Goal: Task Accomplishment & Management: Complete application form

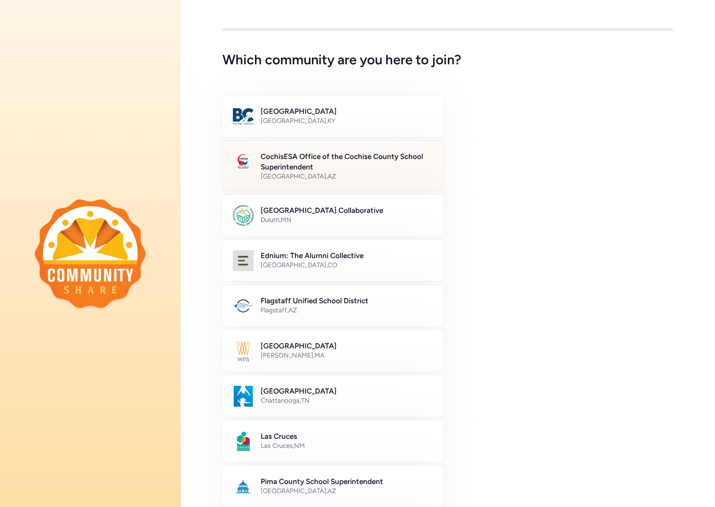
click at [285, 160] on h2 "CochisESA Office of the Cochise County School Superintendent" at bounding box center [347, 161] width 173 height 21
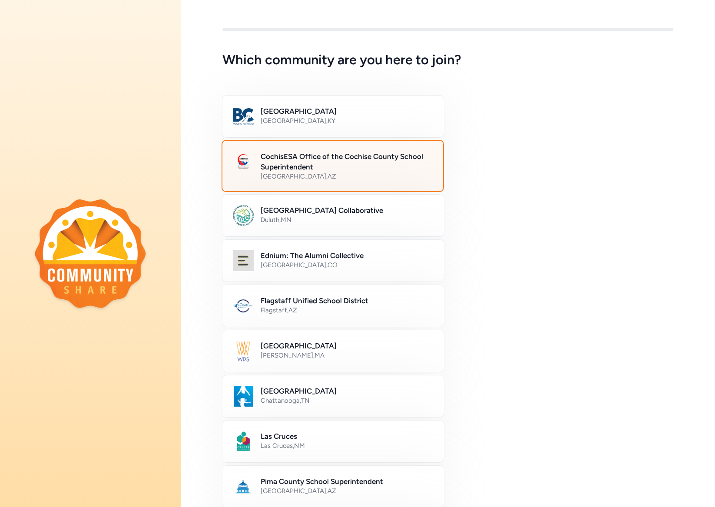
click at [285, 160] on h2 "CochisESA Office of the Cochise County School Superintendent" at bounding box center [347, 161] width 172 height 21
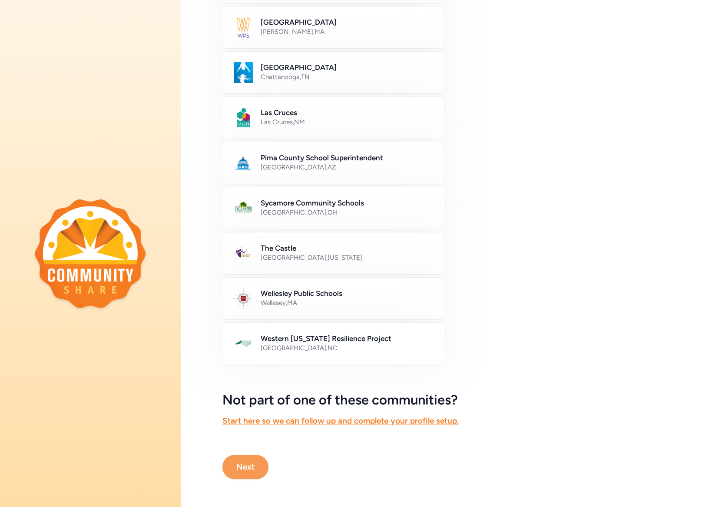
click at [244, 469] on button "Next" at bounding box center [245, 467] width 46 height 24
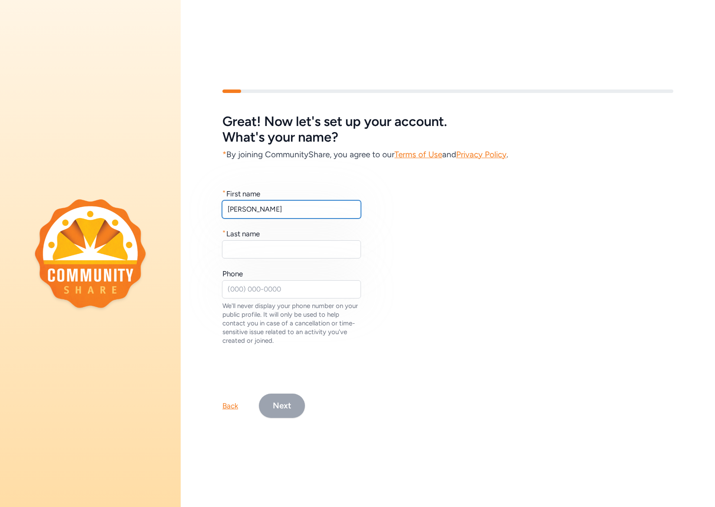
type input "[PERSON_NAME]"
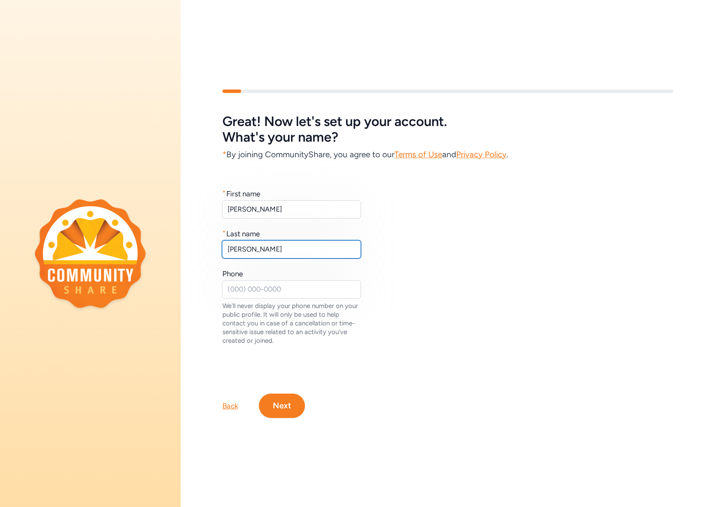
type input "[PERSON_NAME]"
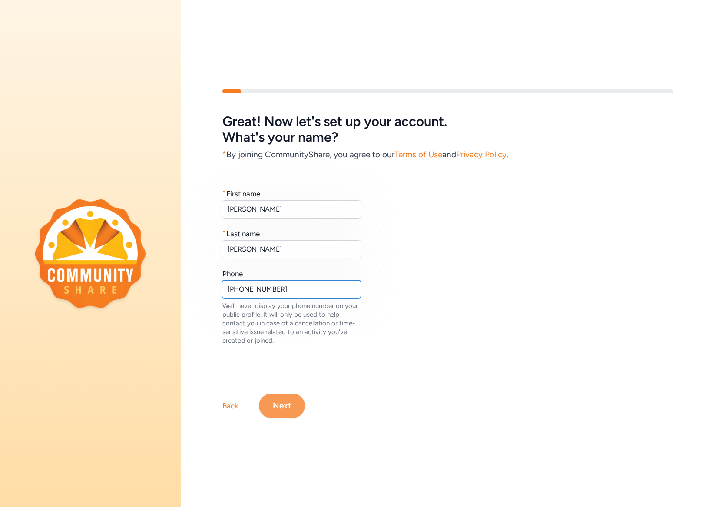
type input "[PHONE_NUMBER]"
click at [288, 402] on button "Next" at bounding box center [282, 406] width 46 height 24
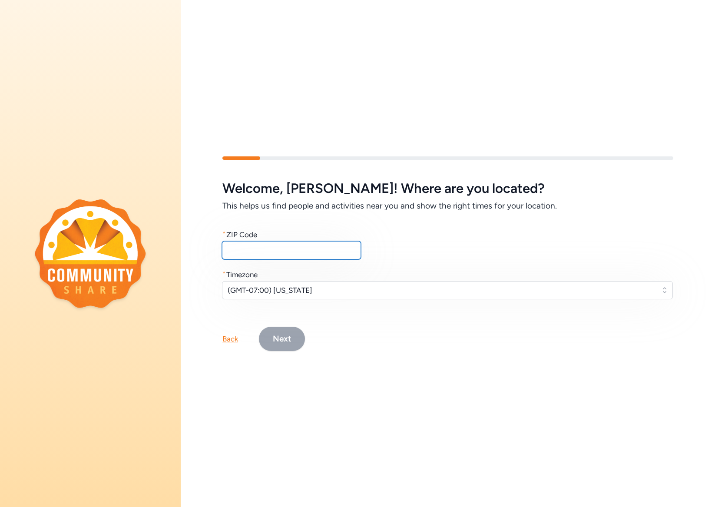
click at [263, 248] on input "text" at bounding box center [291, 250] width 139 height 18
type input "85643"
click at [285, 340] on button "Next" at bounding box center [282, 339] width 46 height 24
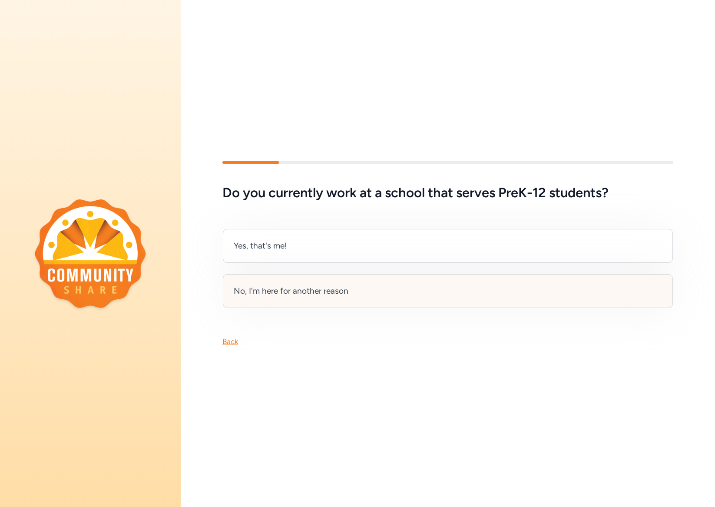
click at [273, 292] on div "No, I'm here for another reason" at bounding box center [291, 291] width 115 height 12
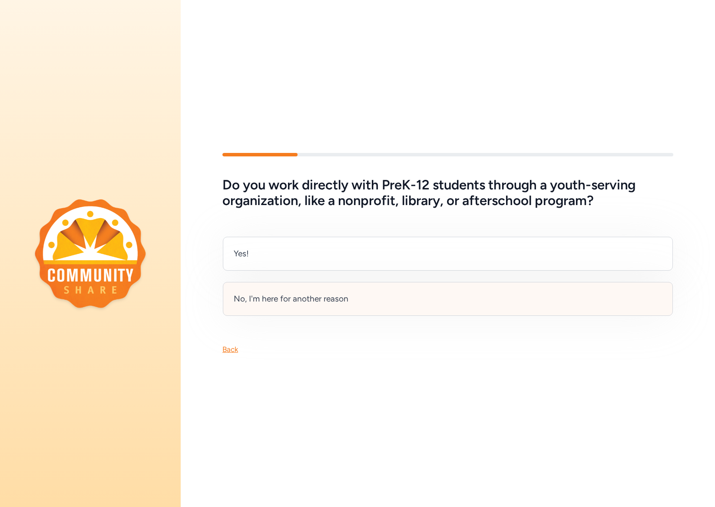
click at [295, 299] on div "No, I'm here for another reason" at bounding box center [291, 299] width 115 height 12
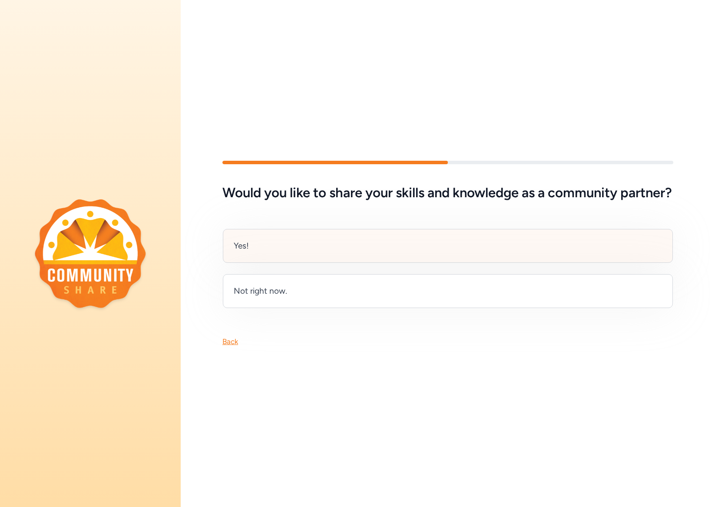
click at [249, 250] on div "Yes!" at bounding box center [241, 246] width 15 height 12
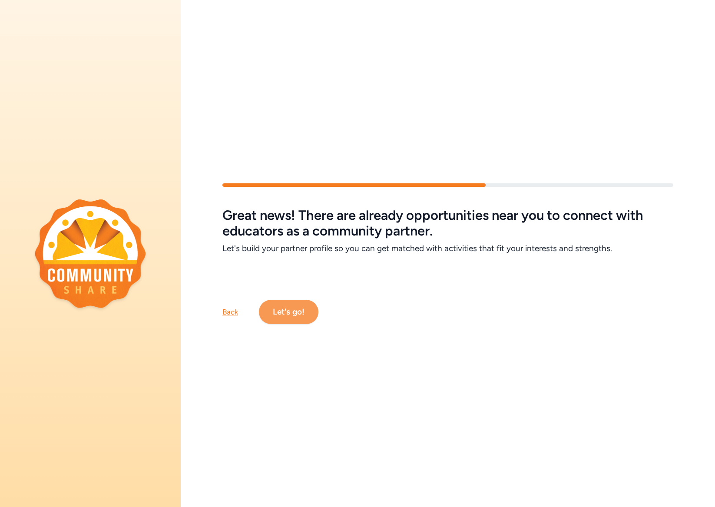
click at [295, 312] on button "Let's go!" at bounding box center [289, 312] width 60 height 24
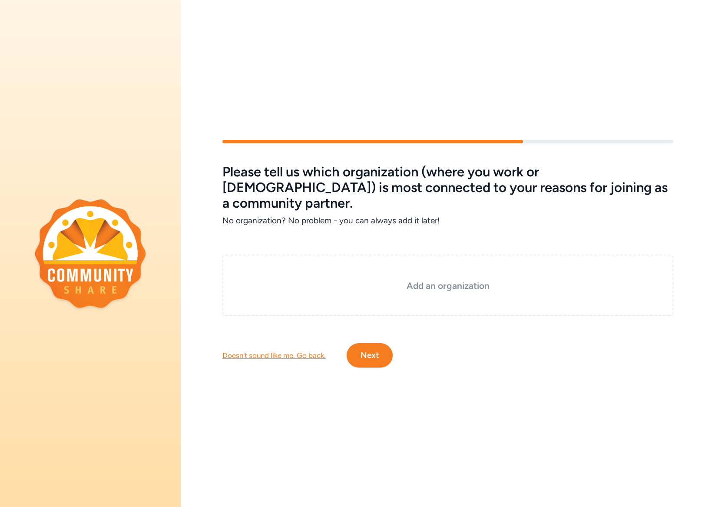
click at [339, 280] on h3 "Add an organization" at bounding box center [448, 286] width 408 height 12
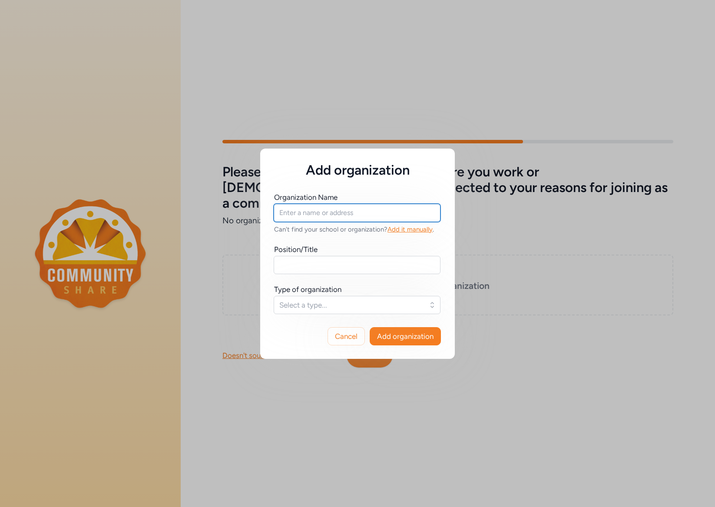
click at [325, 212] on input "text" at bounding box center [357, 213] width 167 height 18
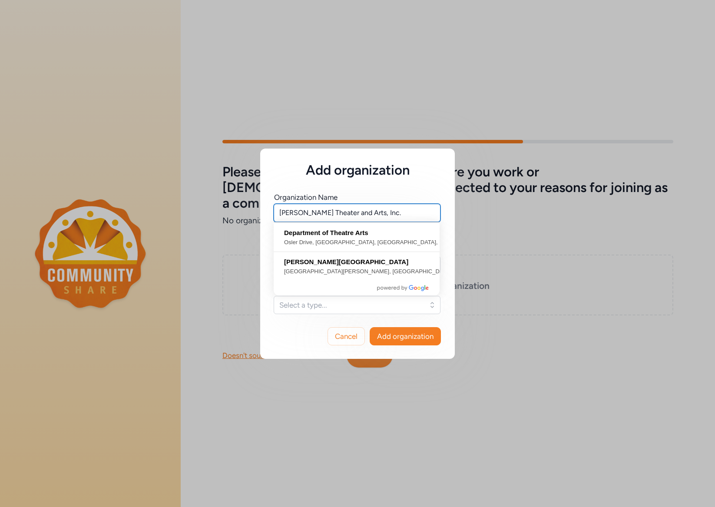
type input "[PERSON_NAME] Theater and Arts, Inc."
click at [323, 305] on span "Select a type..." at bounding box center [350, 305] width 143 height 10
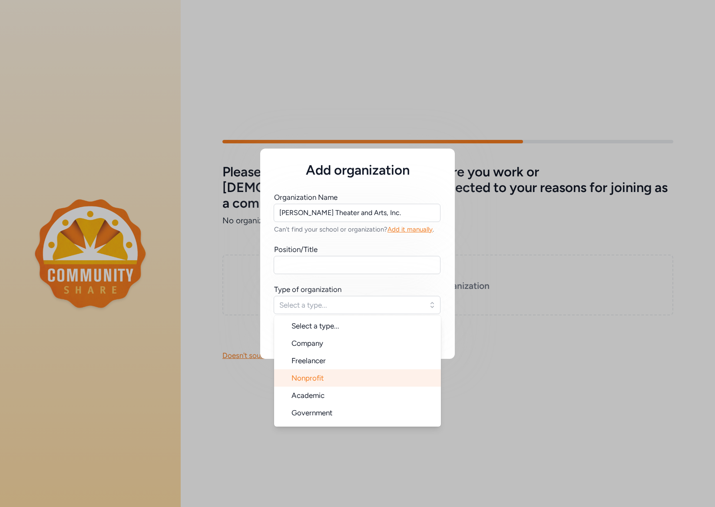
click at [319, 378] on span "Nonprofit" at bounding box center [308, 378] width 32 height 9
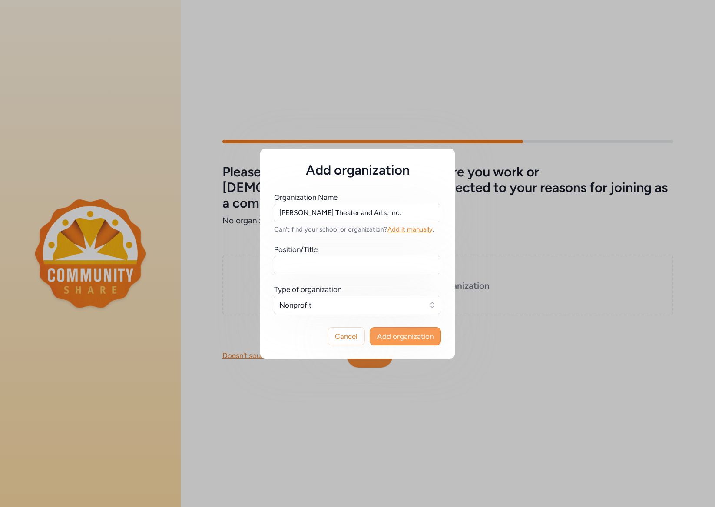
click at [395, 333] on span "Add organization" at bounding box center [405, 336] width 56 height 10
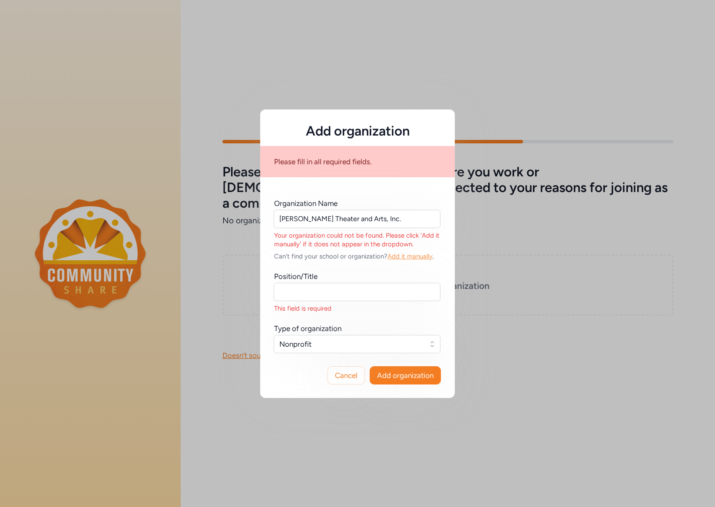
click at [411, 253] on span "Add it manually" at bounding box center [410, 256] width 45 height 8
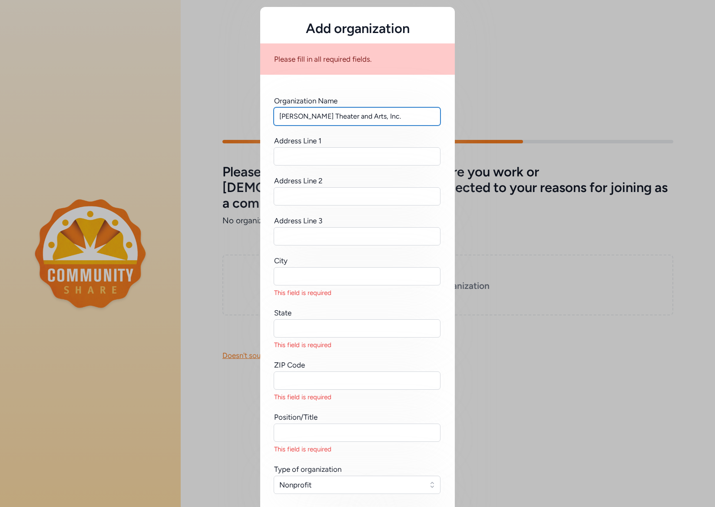
type input "[PERSON_NAME] Theater and Arts, Inc."
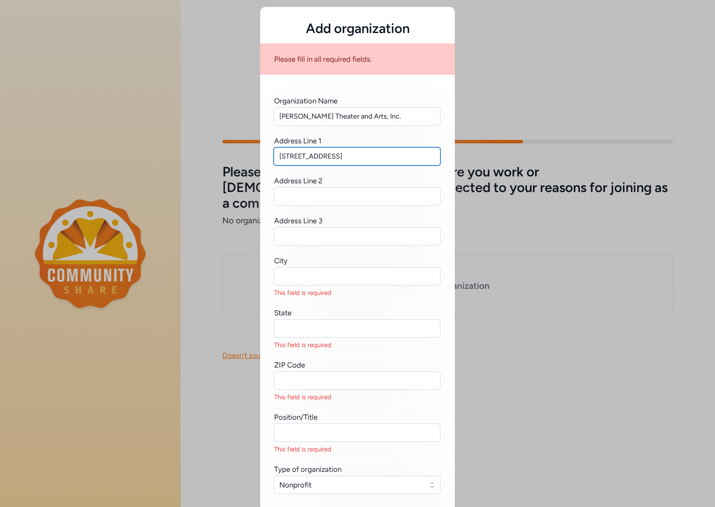
type input "[STREET_ADDRESS]"
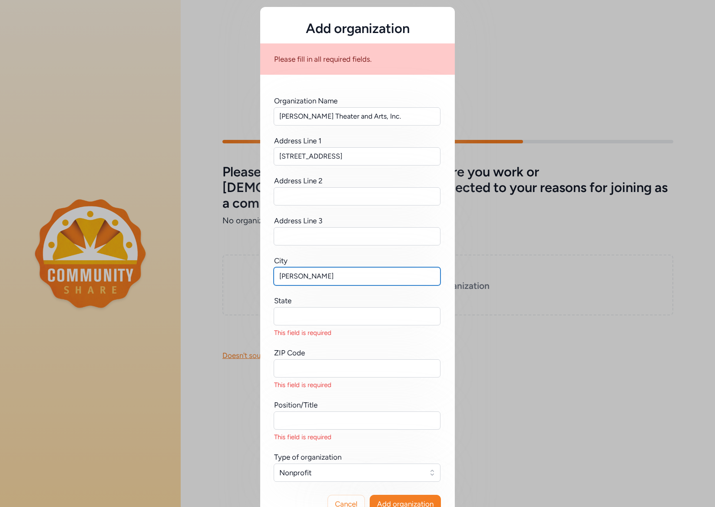
type input "[PERSON_NAME]"
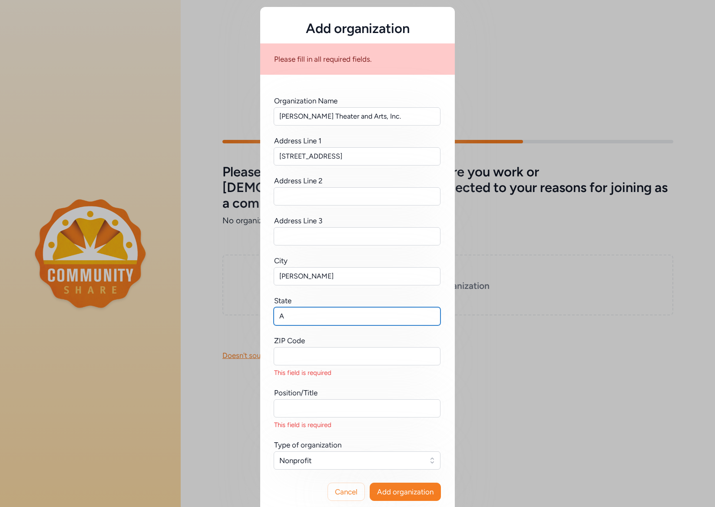
click at [432, 317] on input "A" at bounding box center [357, 316] width 167 height 18
type input "[US_STATE]"
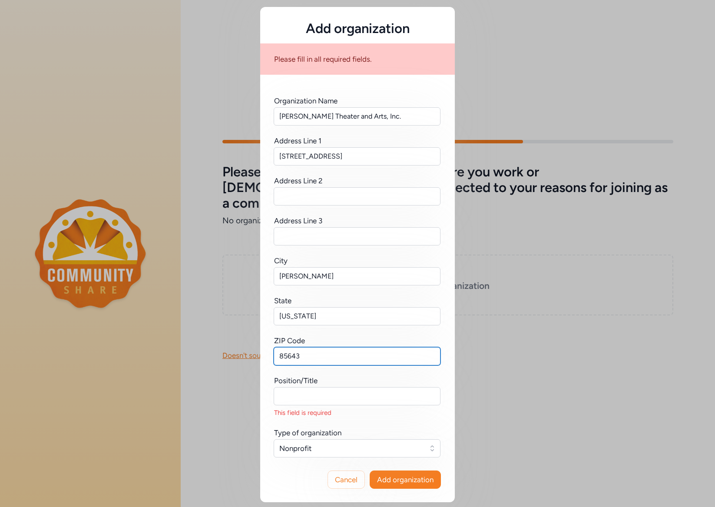
type input "85643"
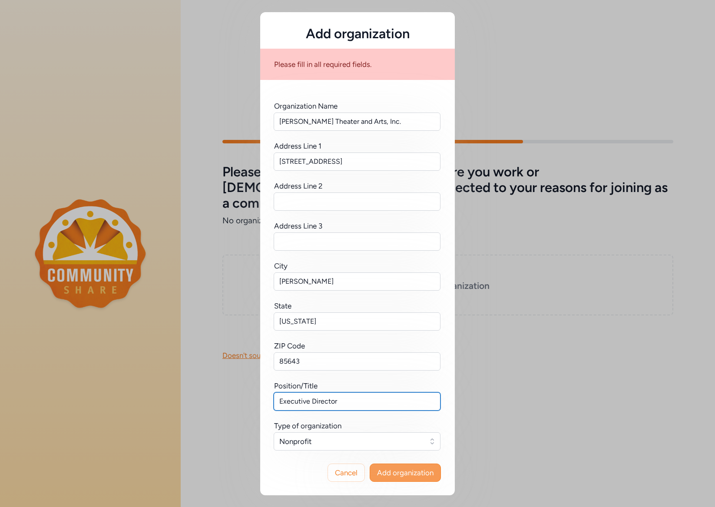
type input "Executive Director"
click at [398, 468] on span "Add organization" at bounding box center [405, 473] width 56 height 10
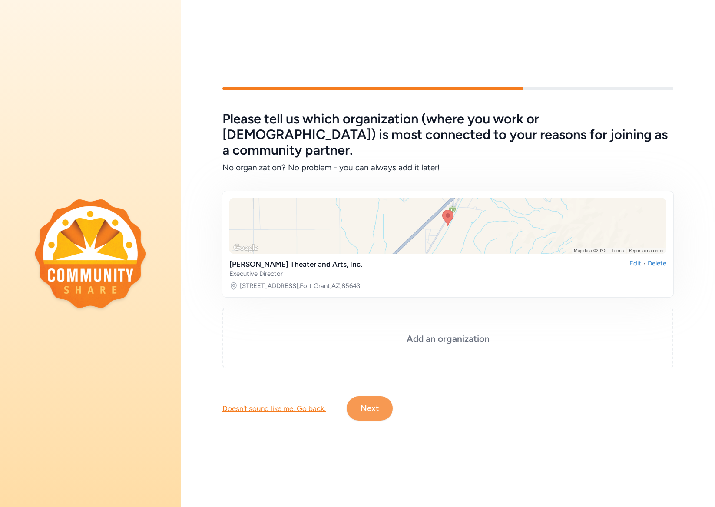
click at [370, 398] on button "Next" at bounding box center [370, 408] width 46 height 24
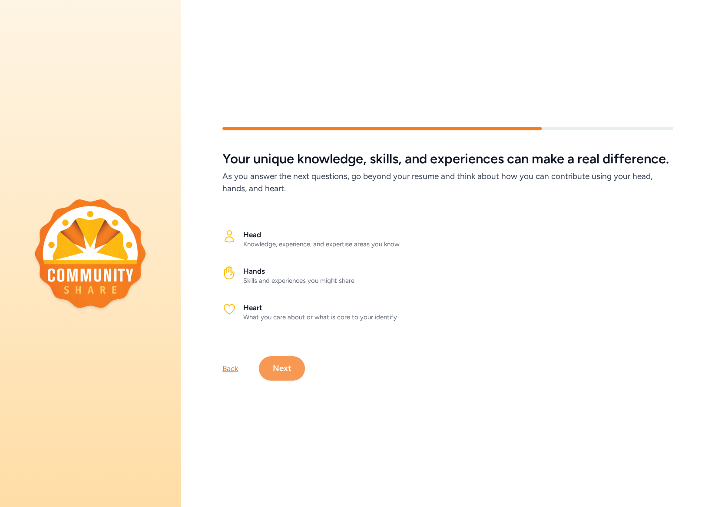
click at [279, 378] on button "Next" at bounding box center [282, 368] width 46 height 24
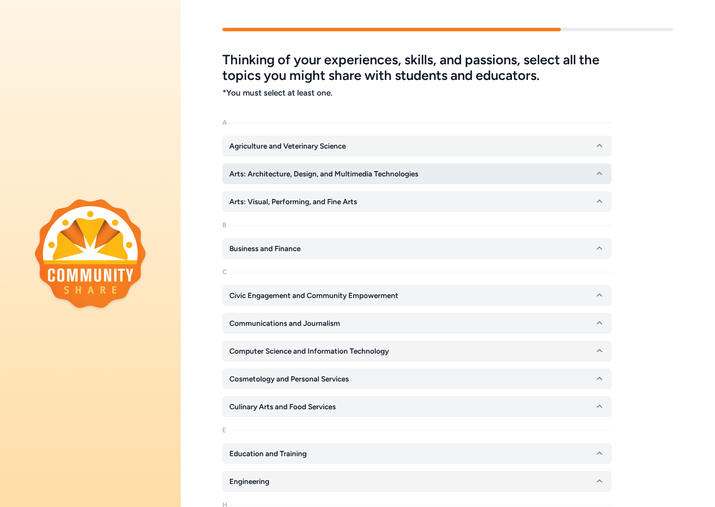
click at [325, 173] on span "Arts: Architecture, Design, and Multimedia Technologies" at bounding box center [323, 174] width 189 height 10
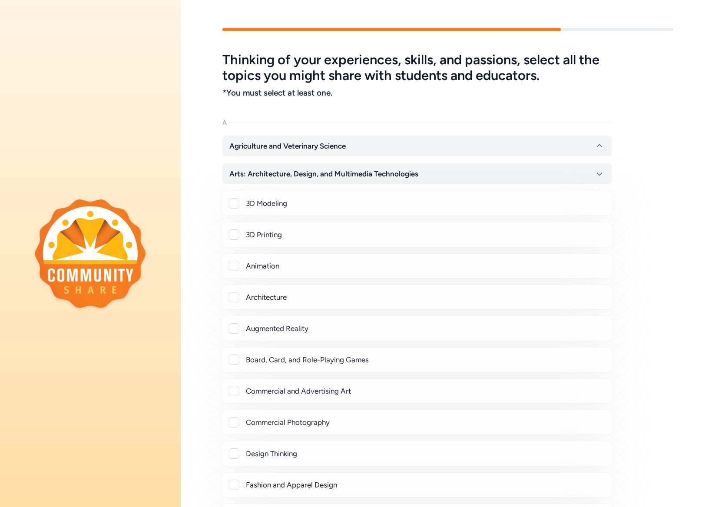
click at [235, 201] on div at bounding box center [234, 203] width 10 height 10
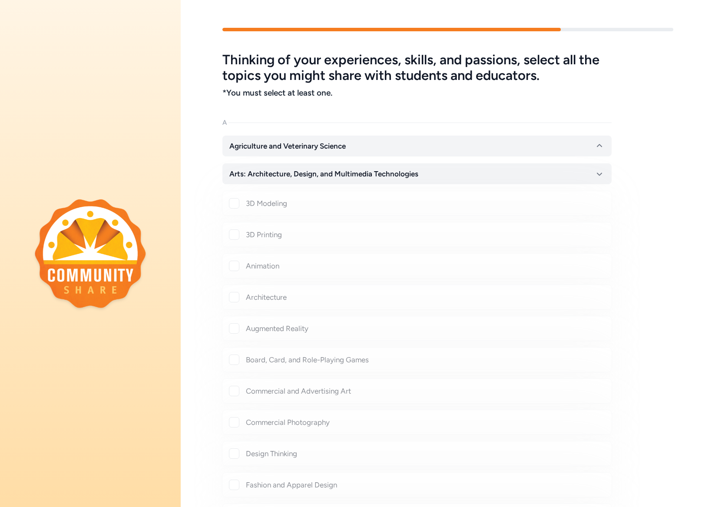
checkbox input "true"
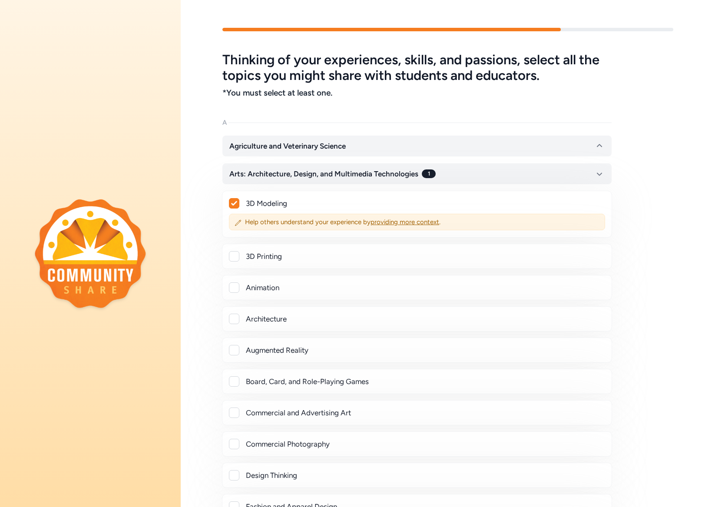
click at [236, 256] on div at bounding box center [234, 256] width 10 height 10
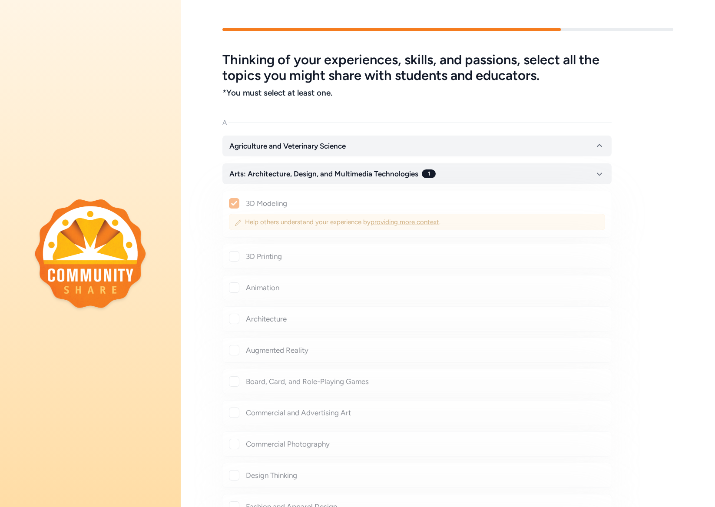
checkbox input "true"
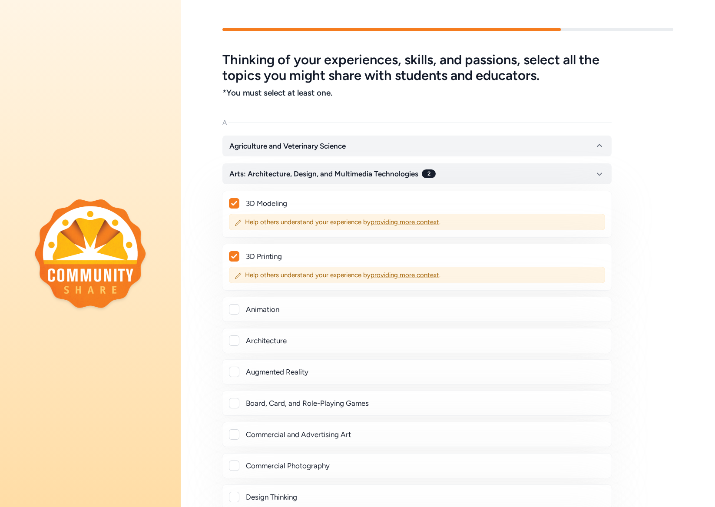
click at [234, 309] on div at bounding box center [234, 309] width 10 height 10
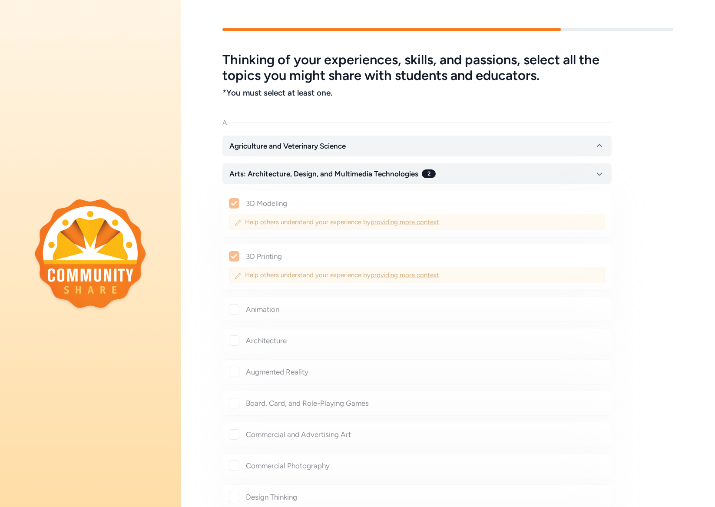
checkbox input "true"
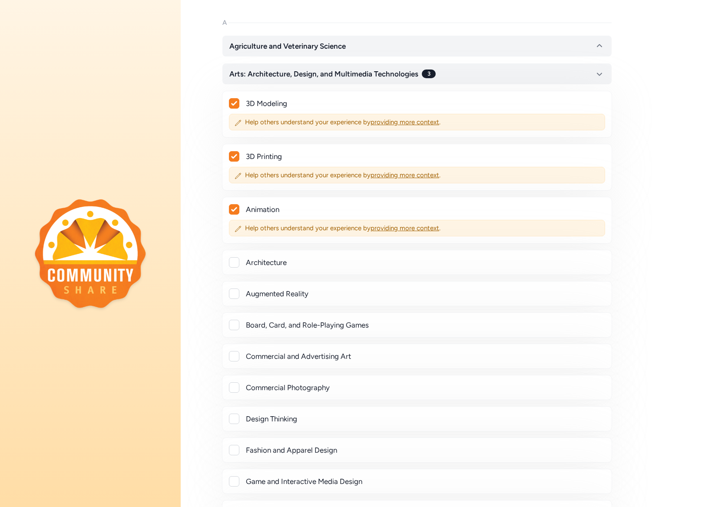
scroll to position [101, 0]
click at [232, 293] on div at bounding box center [234, 293] width 10 height 10
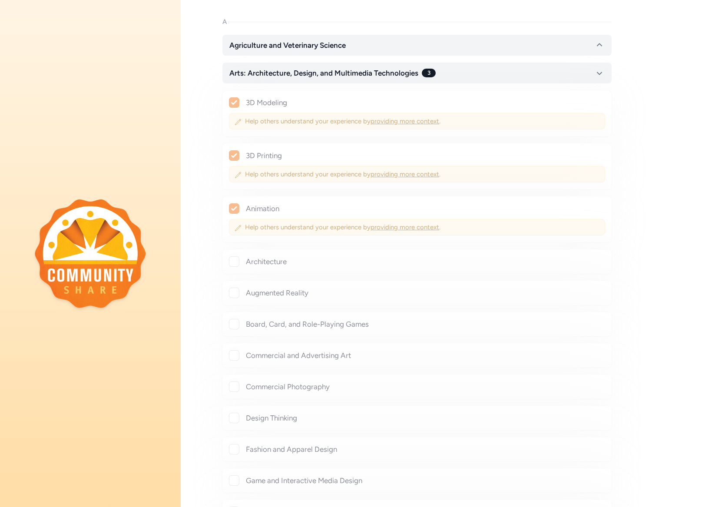
checkbox input "true"
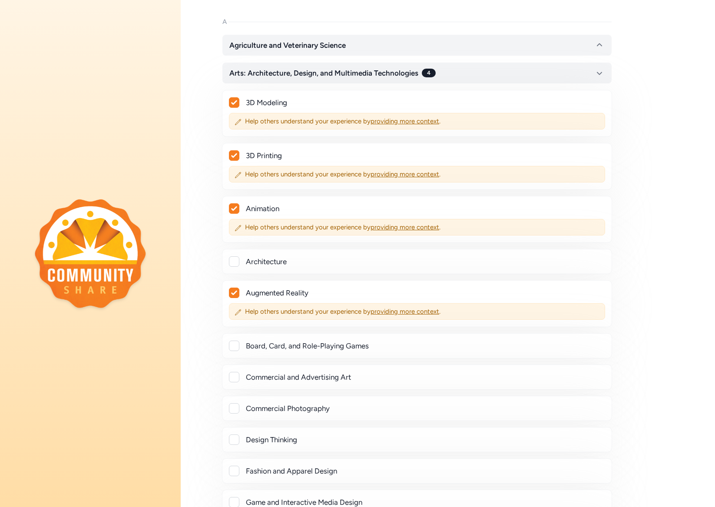
click at [237, 345] on div at bounding box center [234, 346] width 10 height 10
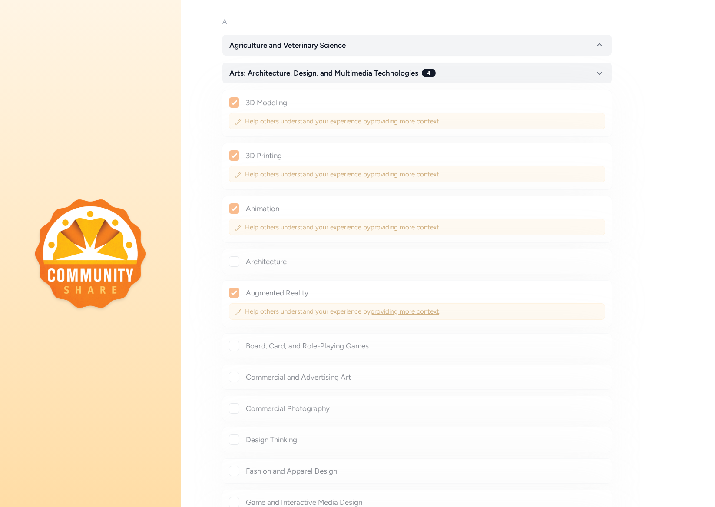
checkbox input "true"
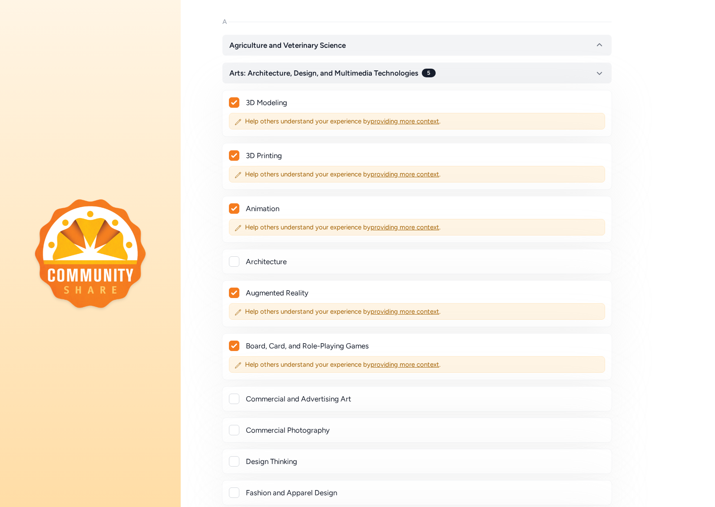
click at [235, 399] on div at bounding box center [234, 399] width 10 height 10
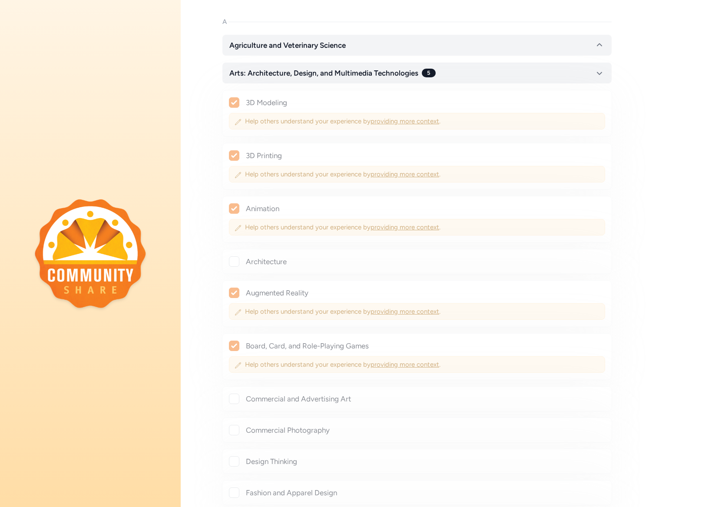
checkbox input "true"
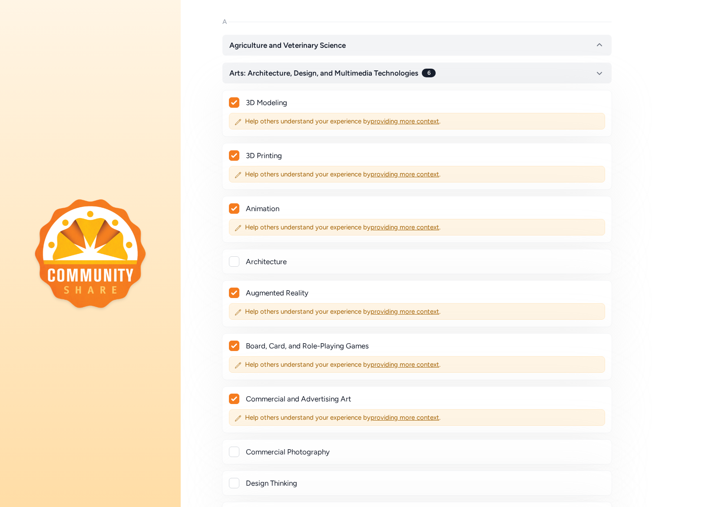
click at [235, 452] on div at bounding box center [234, 452] width 10 height 10
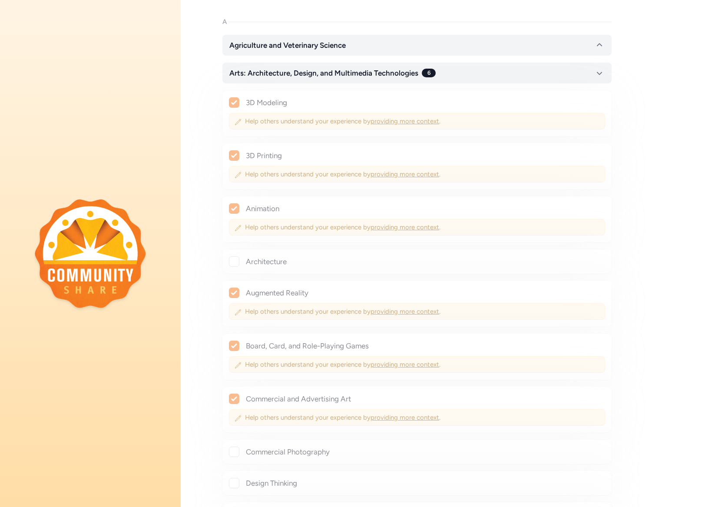
checkbox input "true"
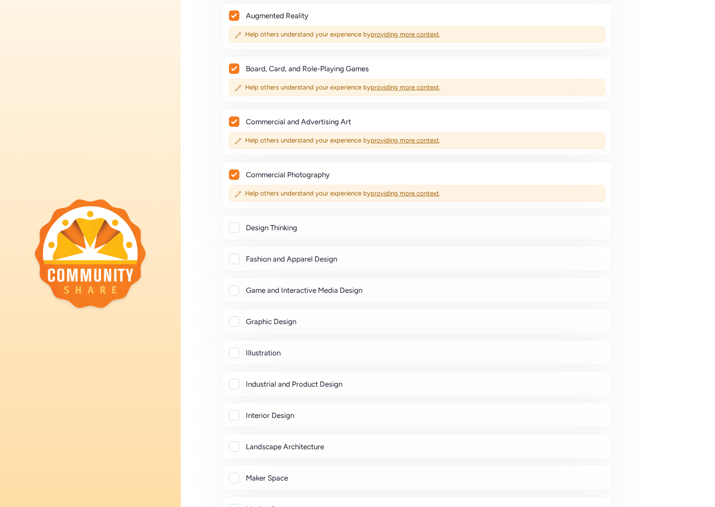
scroll to position [378, 0]
click at [237, 322] on div at bounding box center [234, 321] width 10 height 10
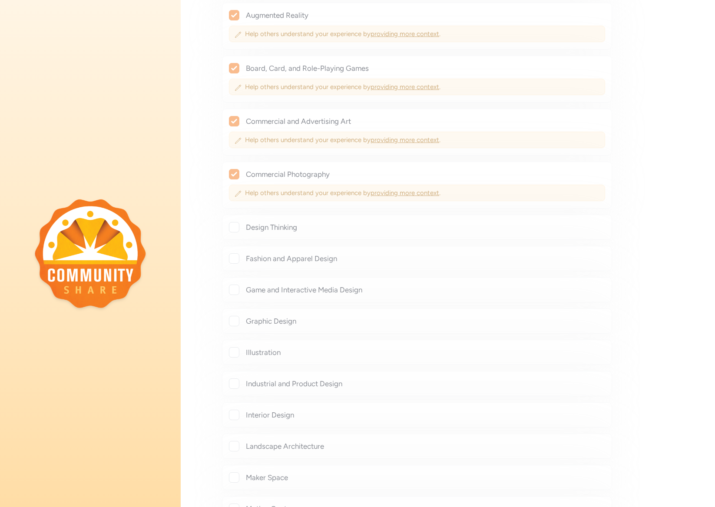
checkbox input "true"
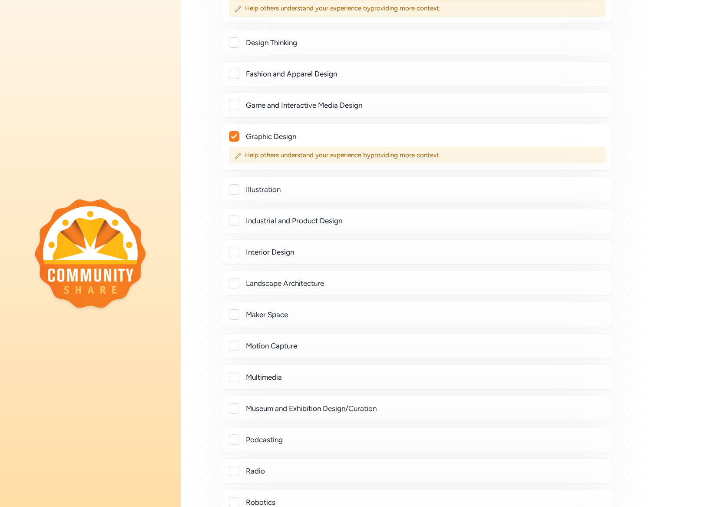
scroll to position [571, 0]
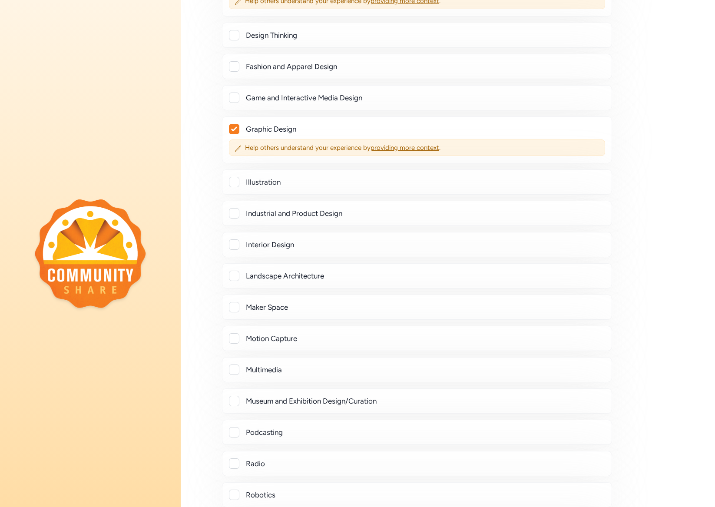
click at [233, 306] on div at bounding box center [234, 307] width 10 height 10
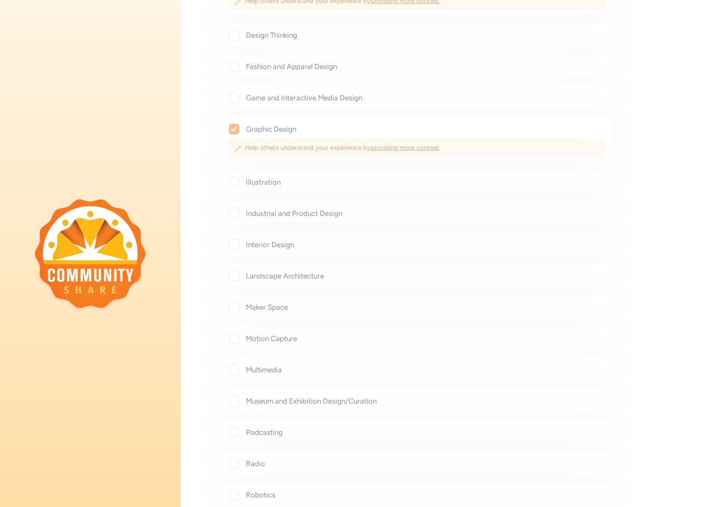
checkbox input "true"
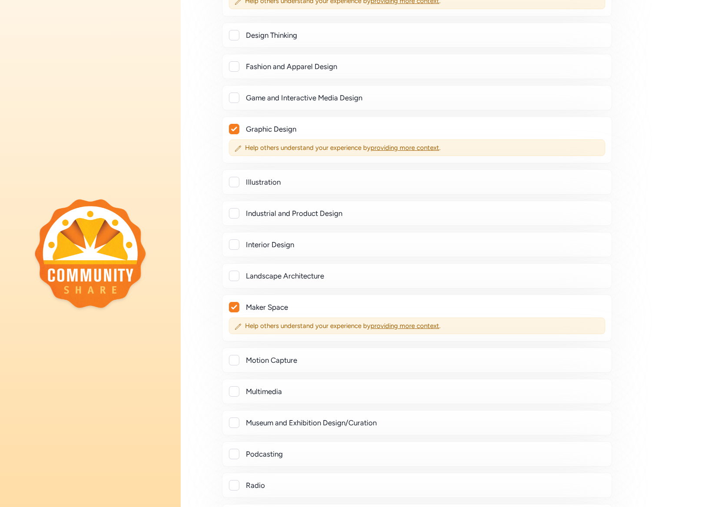
click at [236, 391] on div at bounding box center [234, 391] width 10 height 10
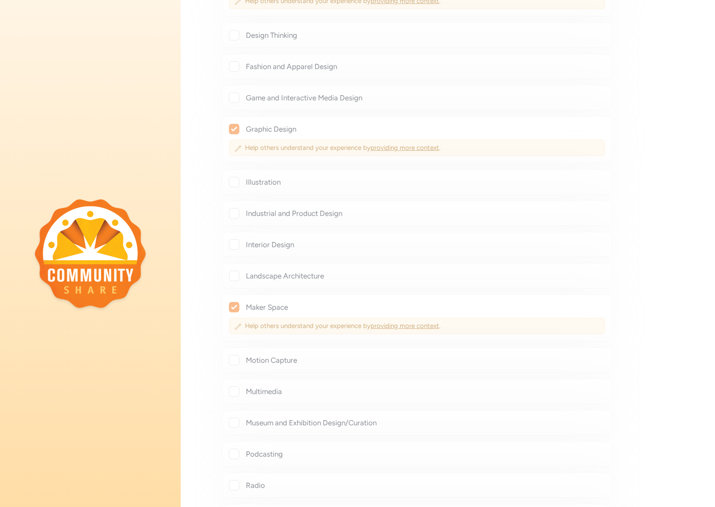
checkbox input "true"
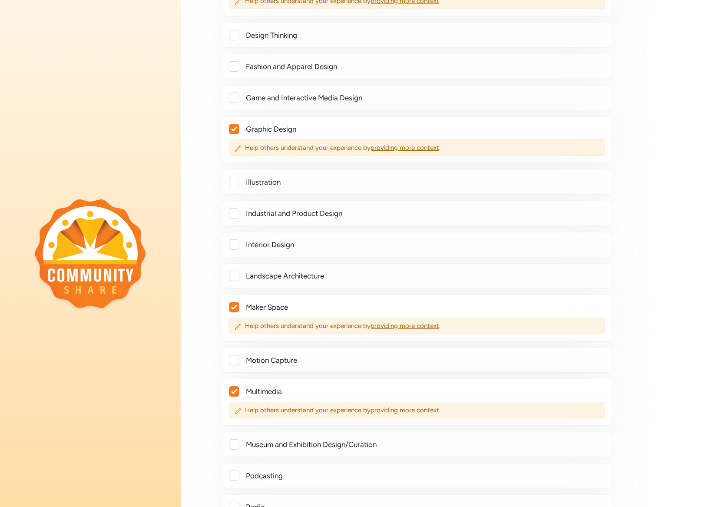
click at [237, 445] on div at bounding box center [234, 444] width 10 height 10
checkbox input "true"
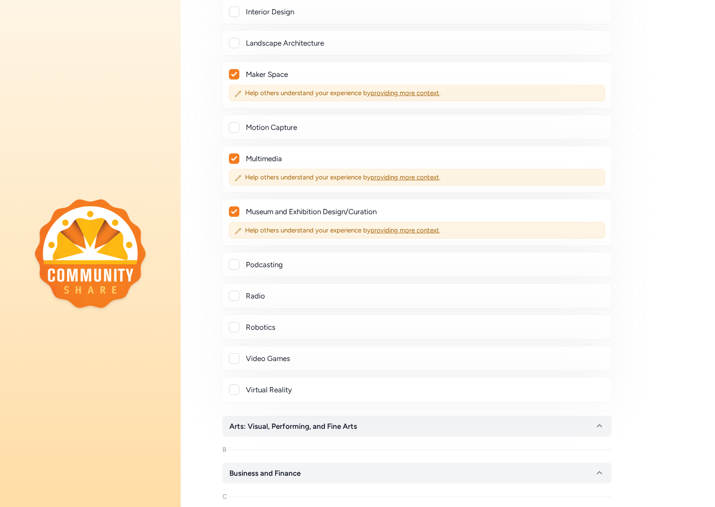
scroll to position [804, 0]
click at [236, 359] on div at bounding box center [234, 358] width 10 height 10
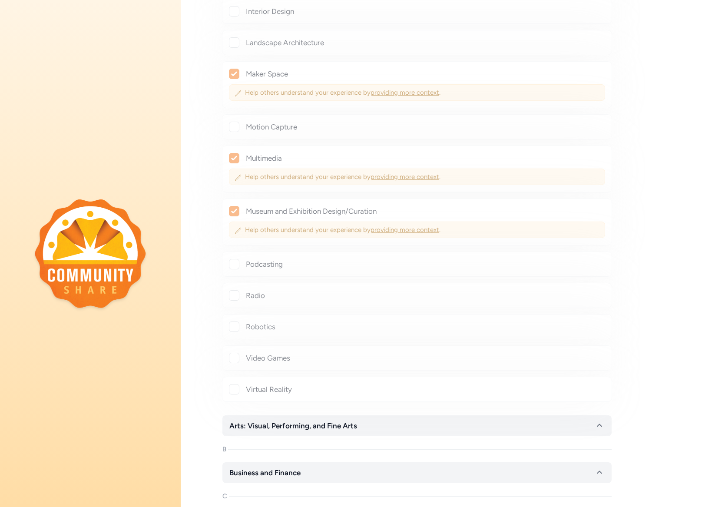
checkbox input "true"
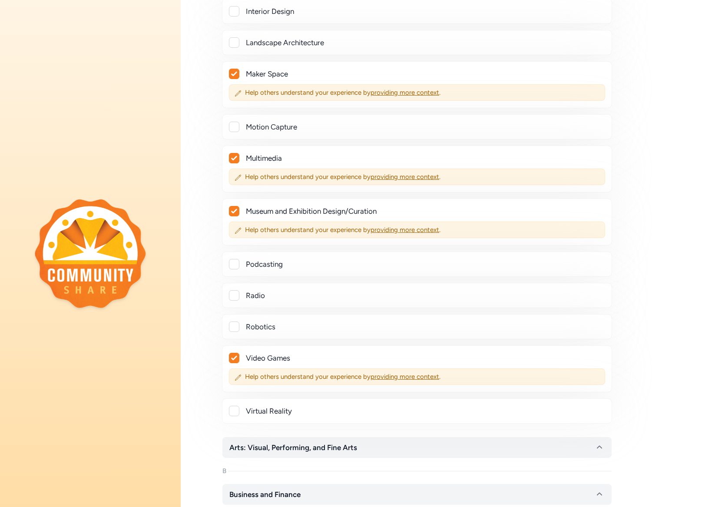
click at [236, 413] on div at bounding box center [234, 411] width 10 height 10
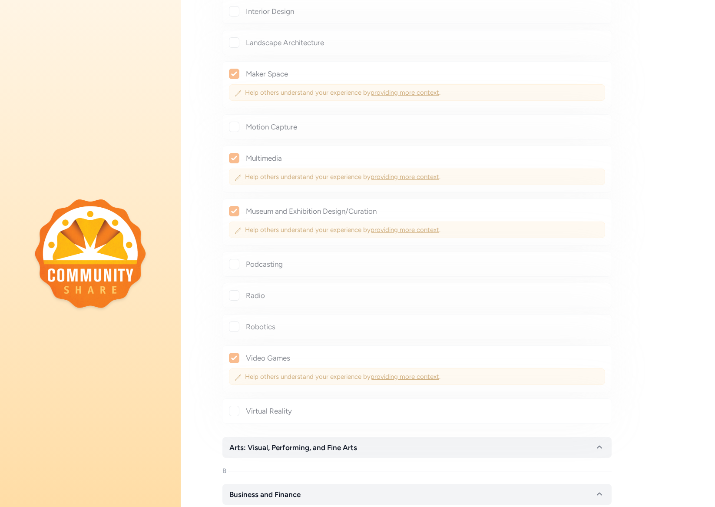
checkbox input "true"
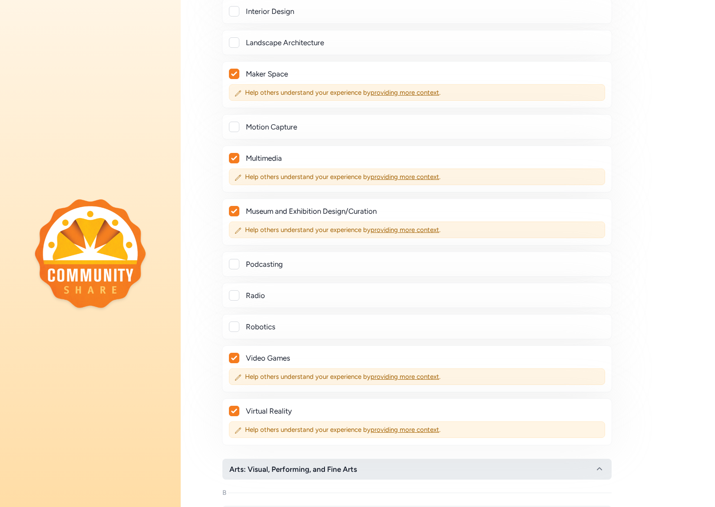
click at [287, 470] on span "Arts: Visual, Performing, and Fine Arts" at bounding box center [293, 469] width 128 height 10
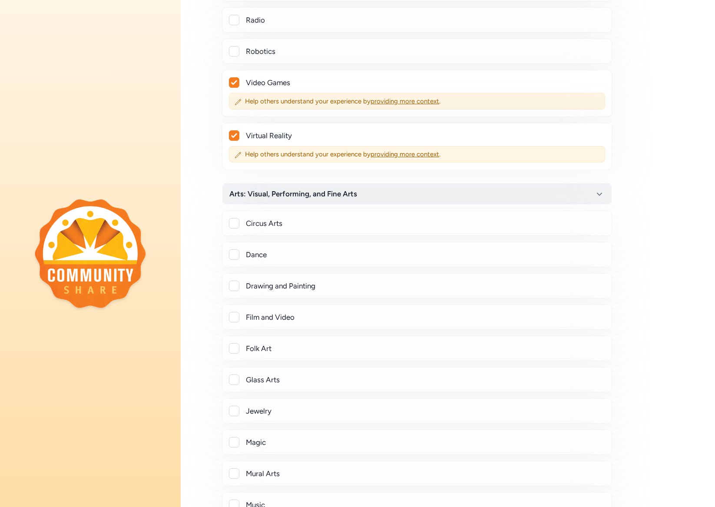
scroll to position [1080, 0]
click at [233, 285] on div at bounding box center [234, 285] width 10 height 10
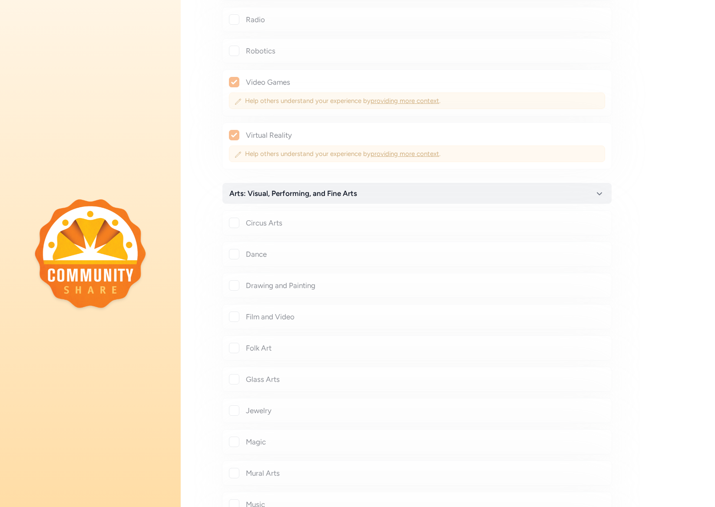
checkbox input "true"
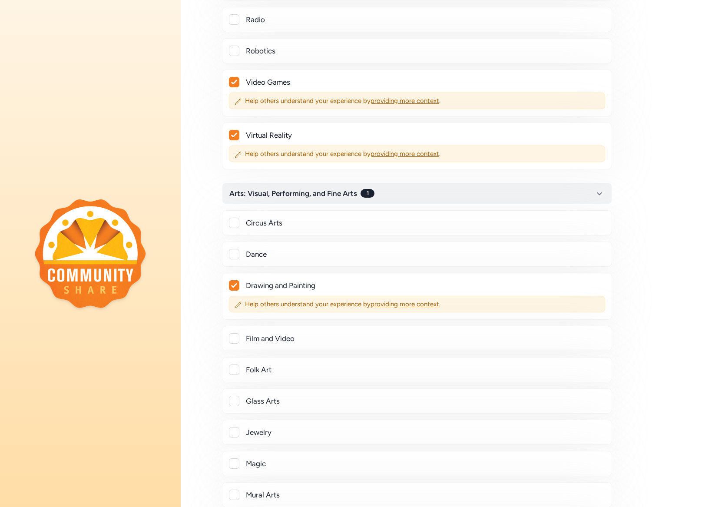
click at [236, 337] on div at bounding box center [234, 338] width 10 height 10
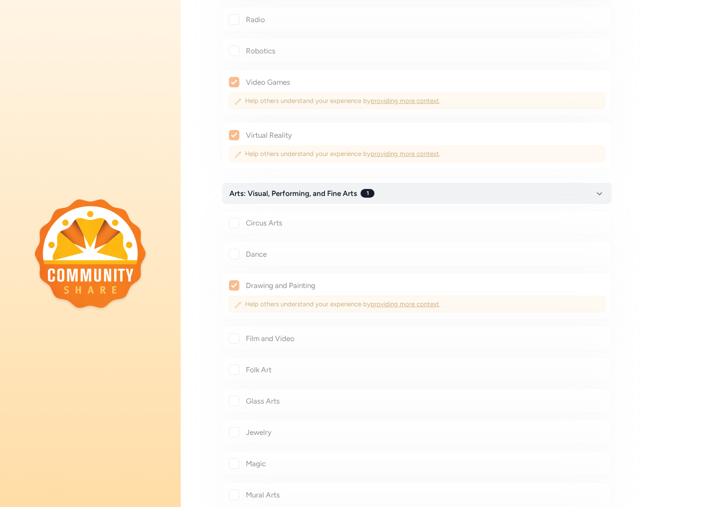
checkbox input "true"
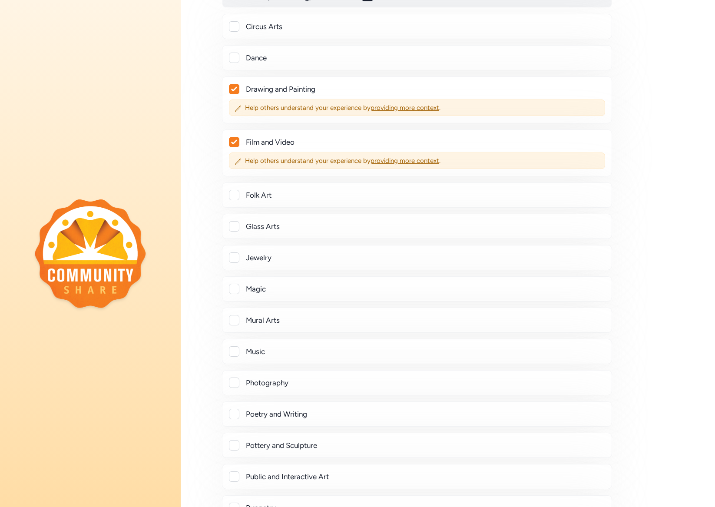
scroll to position [1277, 0]
click at [233, 319] on div at bounding box center [234, 319] width 10 height 10
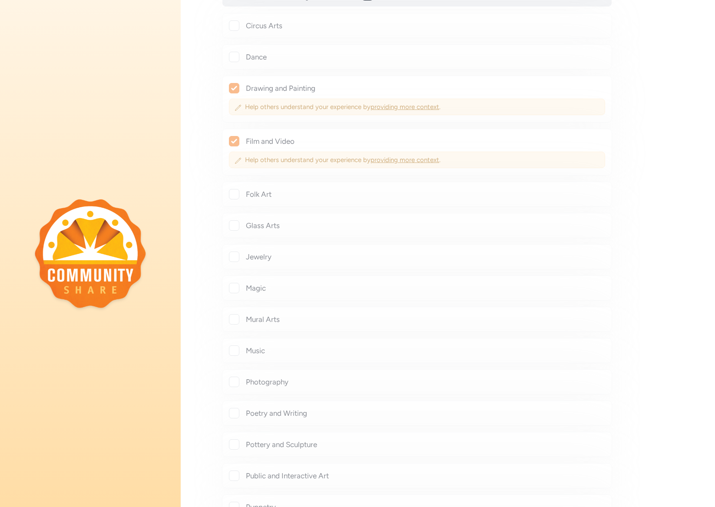
checkbox input "true"
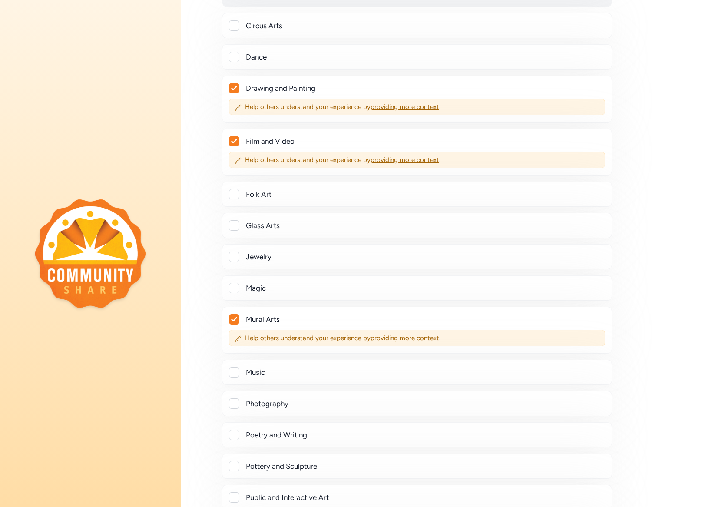
click at [232, 403] on div at bounding box center [234, 403] width 10 height 10
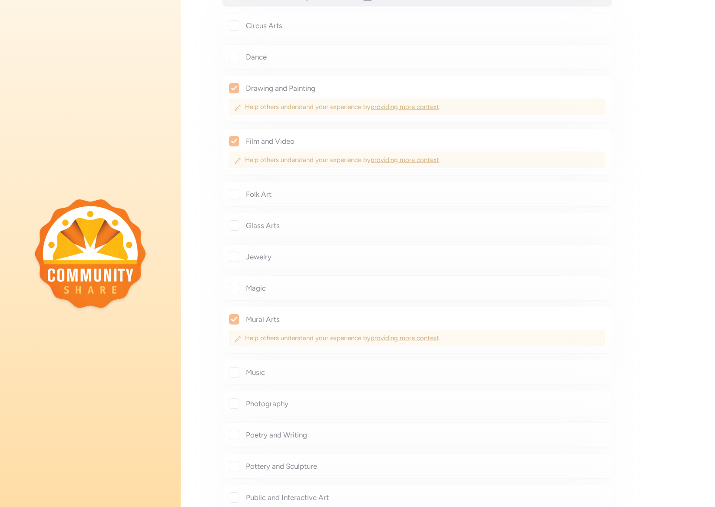
checkbox input "true"
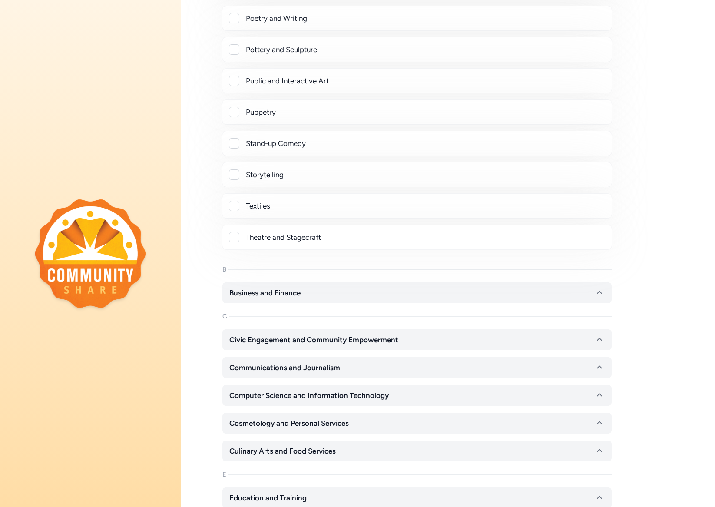
scroll to position [1723, 0]
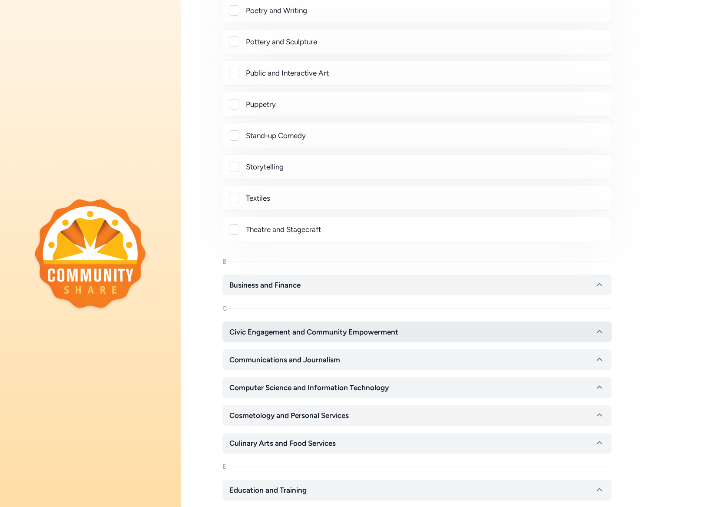
click at [311, 334] on span "Civic Engagement and Community Empowerment" at bounding box center [313, 332] width 169 height 10
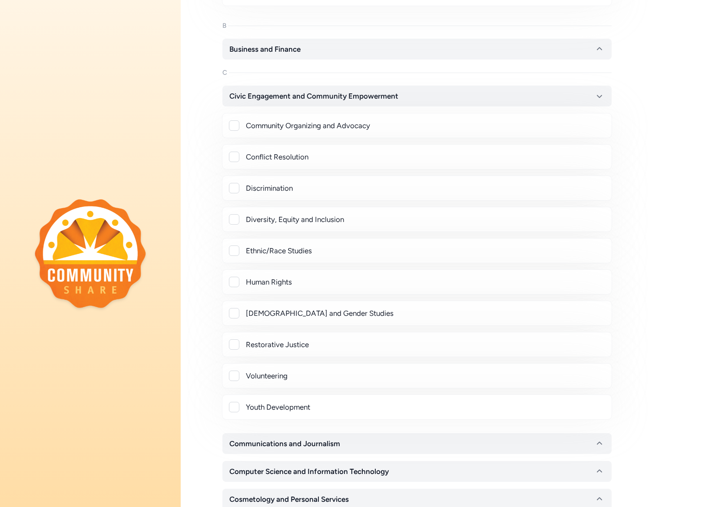
scroll to position [1959, 0]
click at [597, 95] on icon "button" at bounding box center [599, 96] width 10 height 10
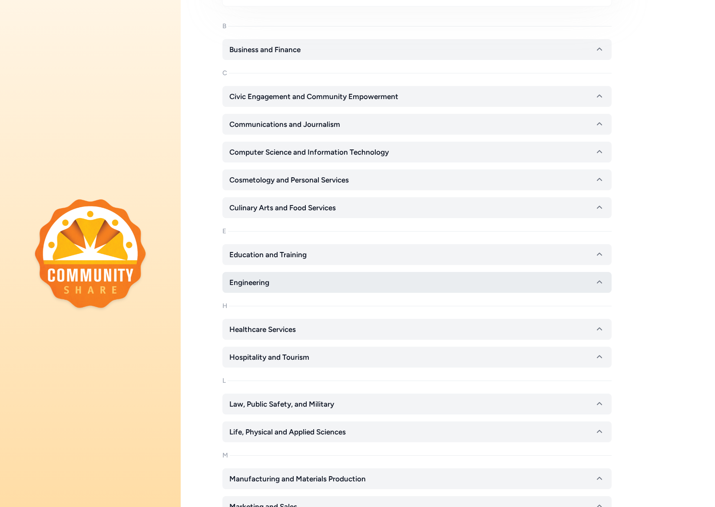
click at [275, 279] on button "Engineering" at bounding box center [416, 282] width 389 height 21
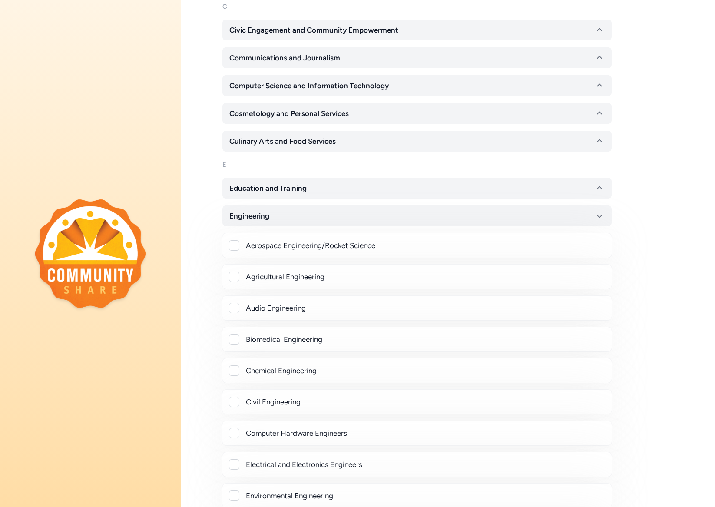
scroll to position [2026, 0]
click at [234, 245] on div at bounding box center [234, 244] width 10 height 10
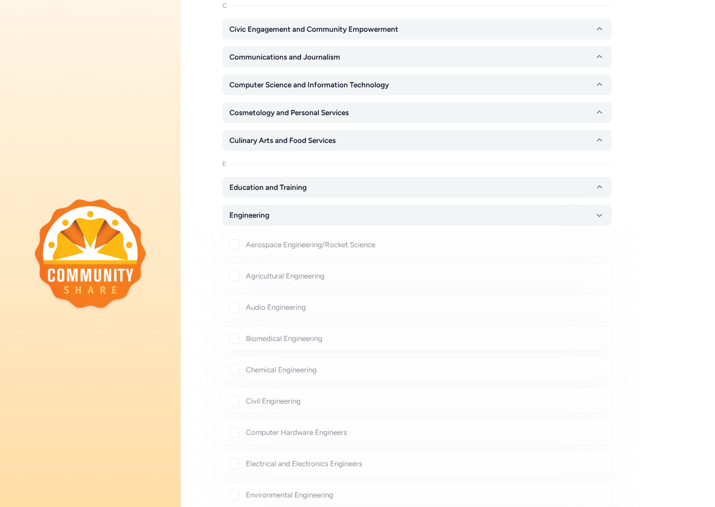
checkbox input "true"
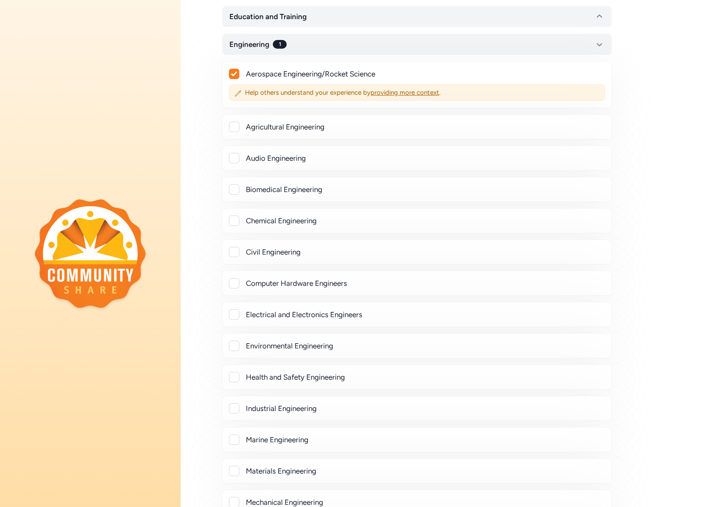
scroll to position [2195, 0]
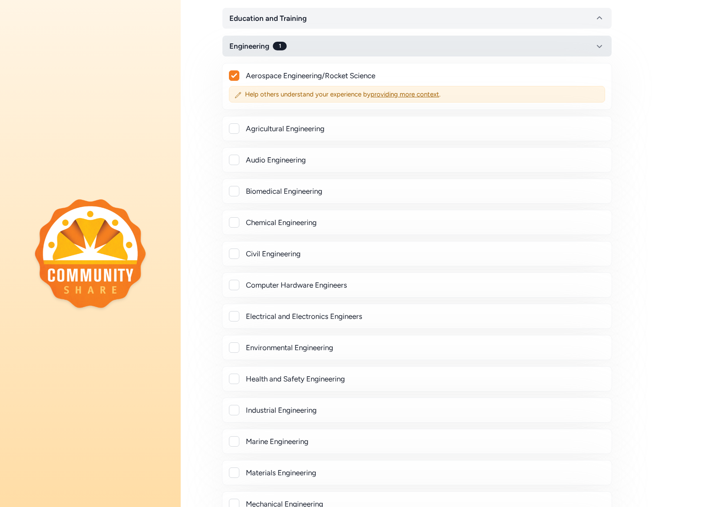
click at [599, 46] on icon "button" at bounding box center [599, 46] width 10 height 10
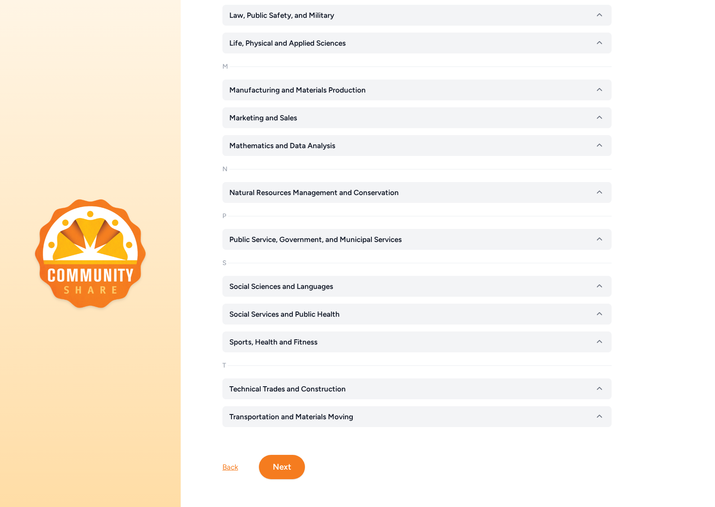
scroll to position [2348, 0]
click at [281, 467] on button "Next" at bounding box center [282, 467] width 46 height 24
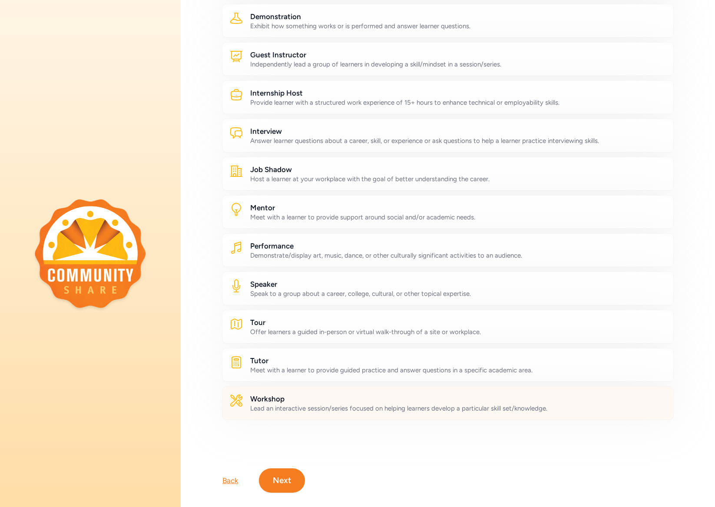
scroll to position [222, 0]
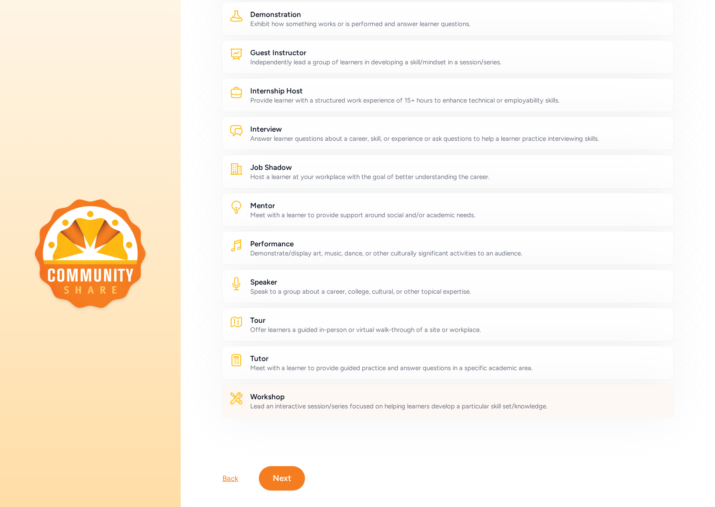
click at [274, 402] on div "Lead an interactive session/series focused on helping learners develop a partic…" at bounding box center [458, 406] width 416 height 9
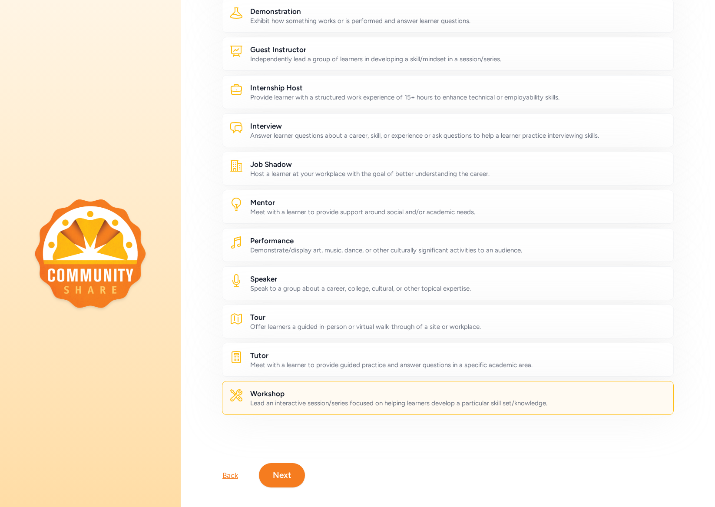
scroll to position [225, 0]
click at [286, 464] on button "Next" at bounding box center [282, 476] width 46 height 24
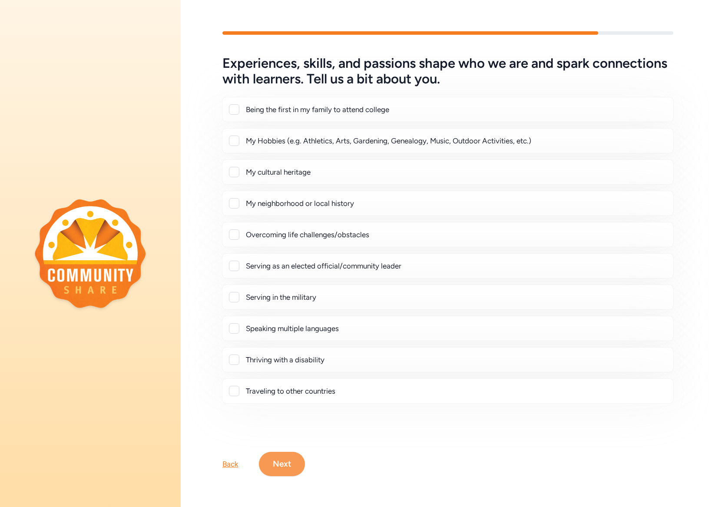
click at [281, 462] on button "Next" at bounding box center [282, 464] width 46 height 24
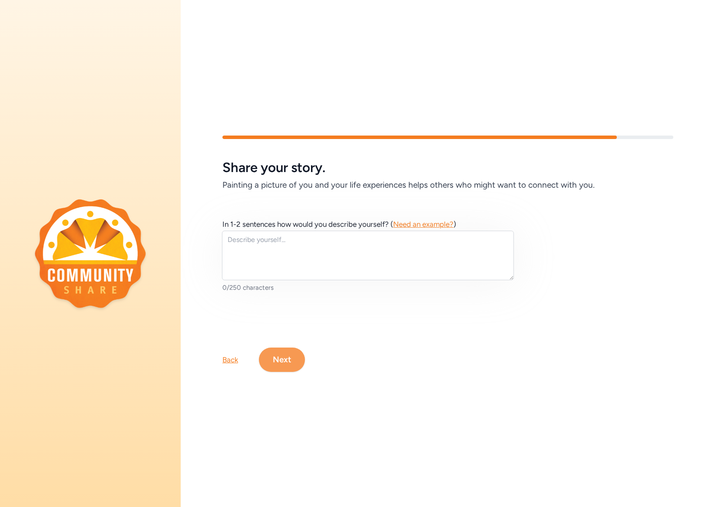
click at [280, 358] on button "Next" at bounding box center [282, 360] width 46 height 24
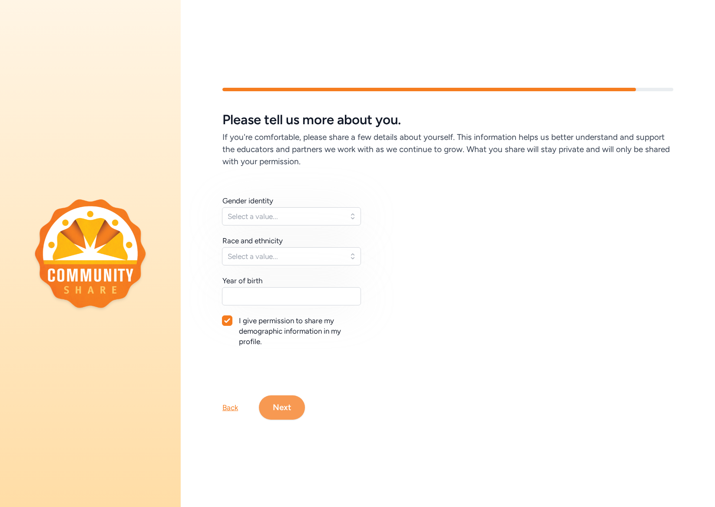
click at [283, 409] on button "Next" at bounding box center [282, 407] width 46 height 24
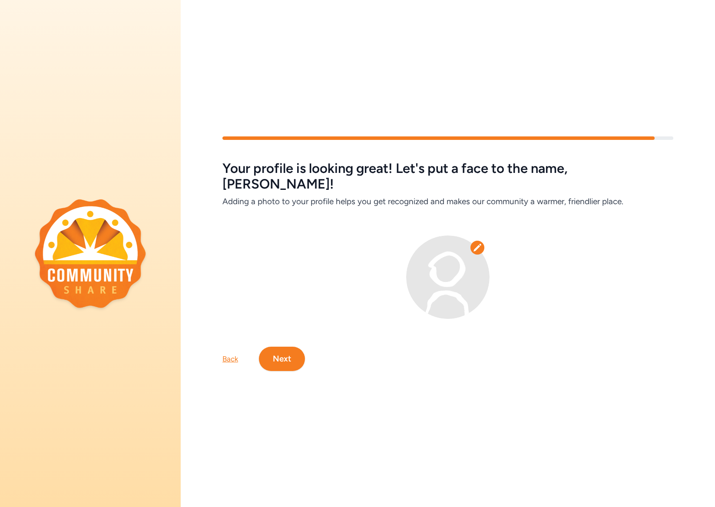
click at [477, 244] on icon at bounding box center [478, 248] width 8 height 8
click at [431, 280] on img at bounding box center [447, 277] width 83 height 83
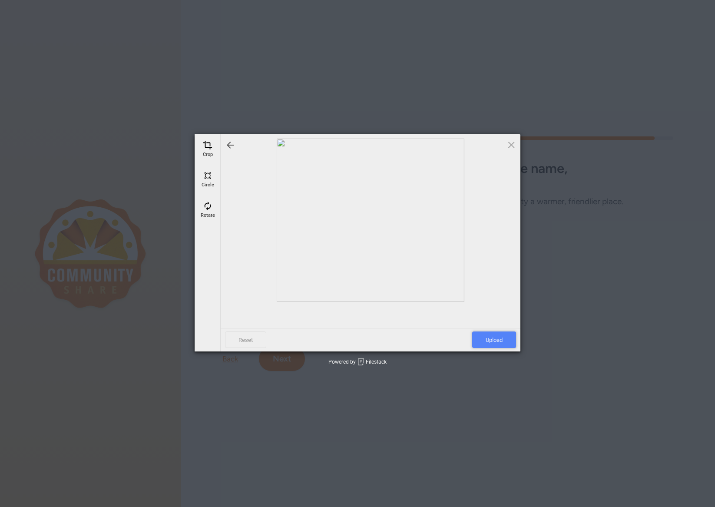
click at [487, 338] on span "Upload" at bounding box center [494, 340] width 44 height 17
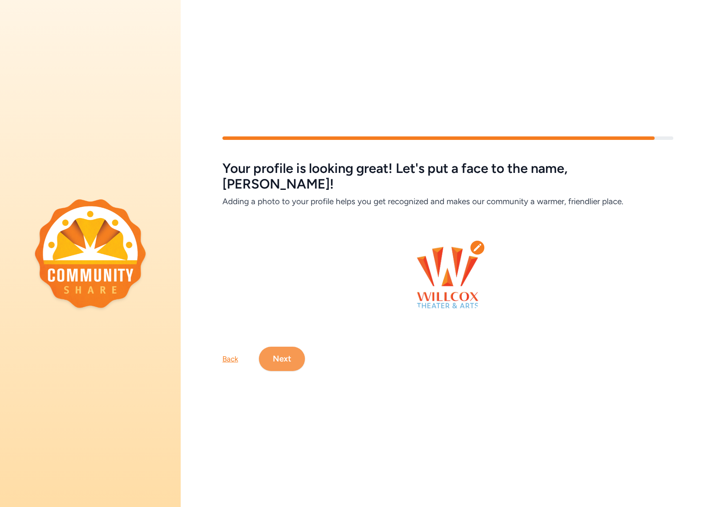
click at [284, 352] on button "Next" at bounding box center [282, 359] width 46 height 24
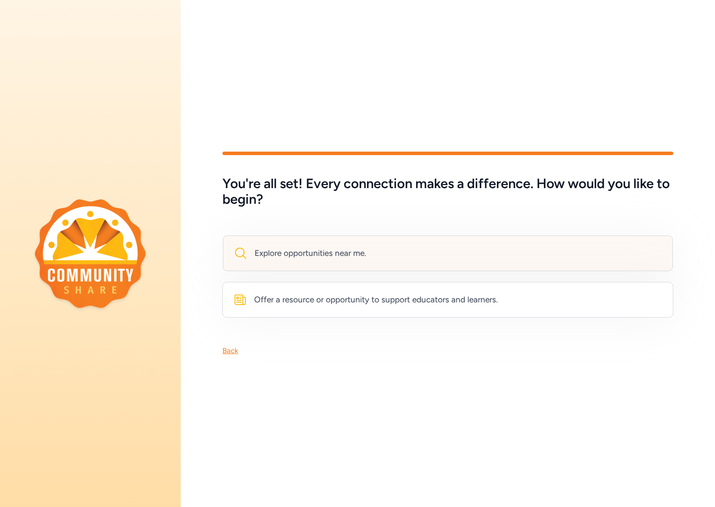
click at [326, 254] on div "Explore opportunities near me." at bounding box center [311, 253] width 112 height 12
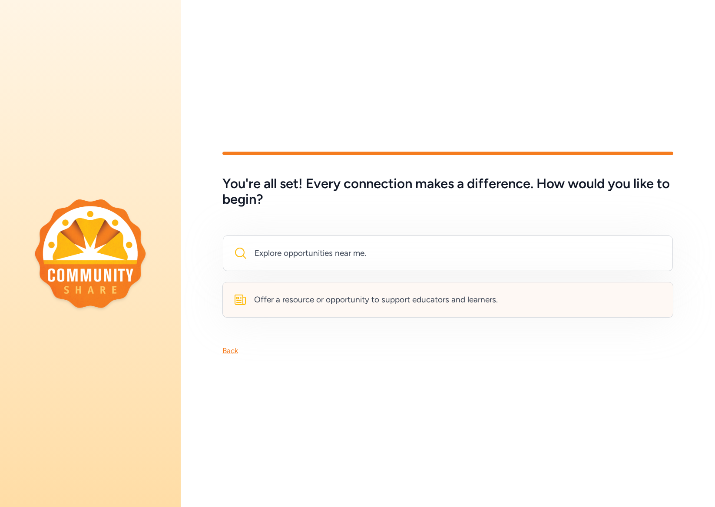
click at [307, 299] on div "Offer a resource or opportunity to support educators and learners." at bounding box center [376, 300] width 244 height 12
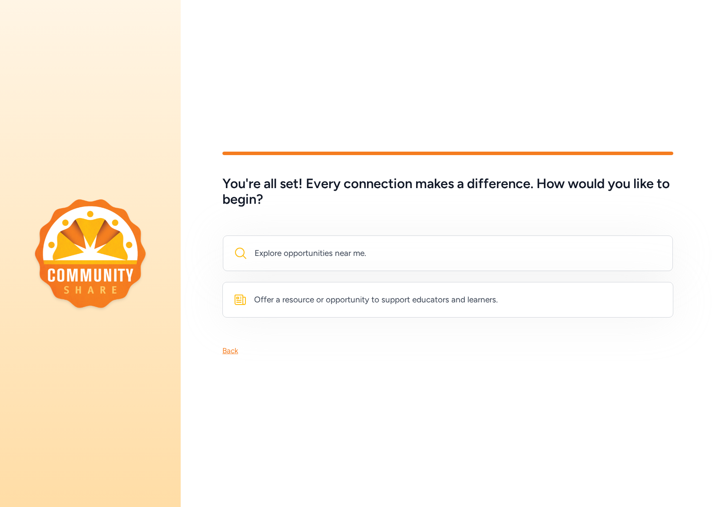
click at [232, 352] on div "Back" at bounding box center [230, 350] width 16 height 10
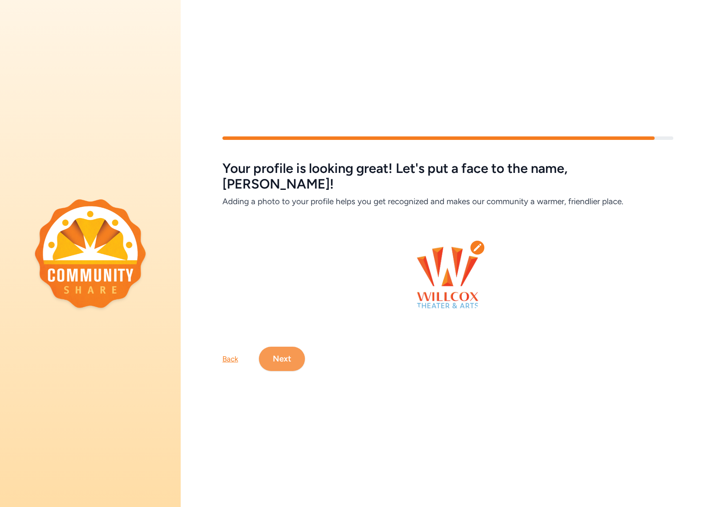
click at [289, 350] on button "Next" at bounding box center [282, 359] width 46 height 24
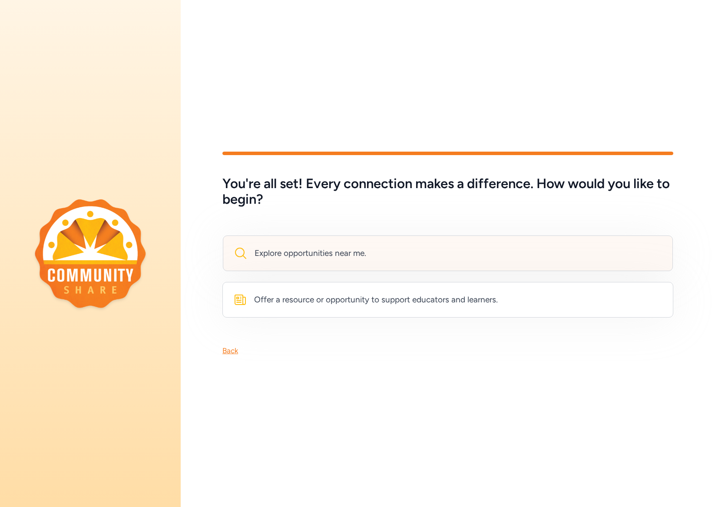
click at [328, 257] on div "Explore opportunities near me." at bounding box center [311, 253] width 112 height 12
